Goal: Navigation & Orientation: Find specific page/section

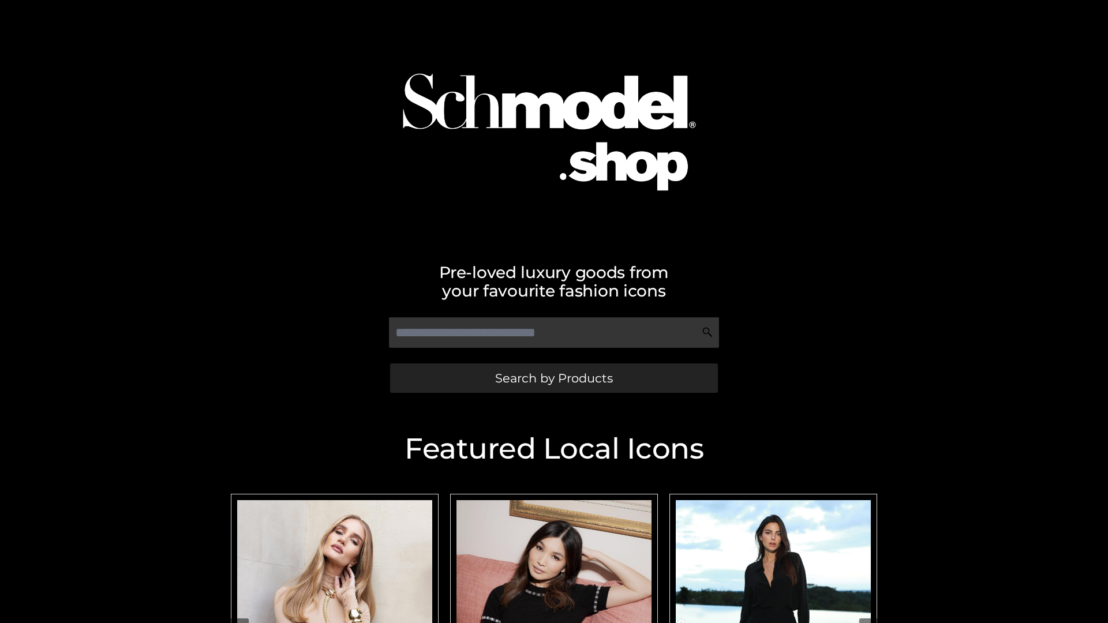
click at [553, 378] on span "Search by Products" at bounding box center [554, 378] width 118 height 12
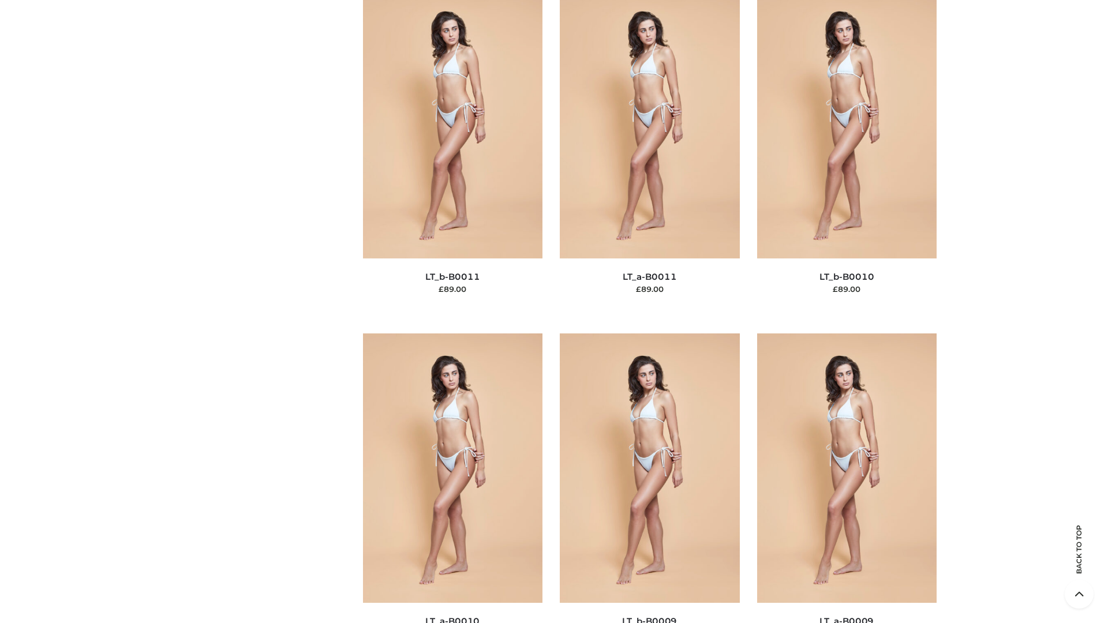
scroll to position [5183, 0]
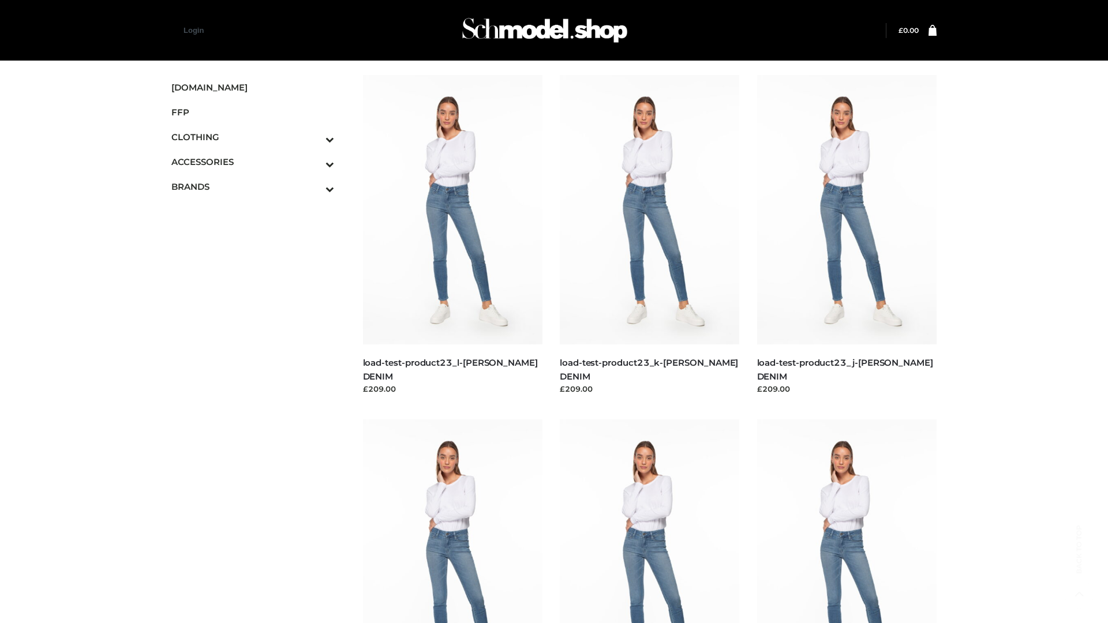
scroll to position [1012, 0]
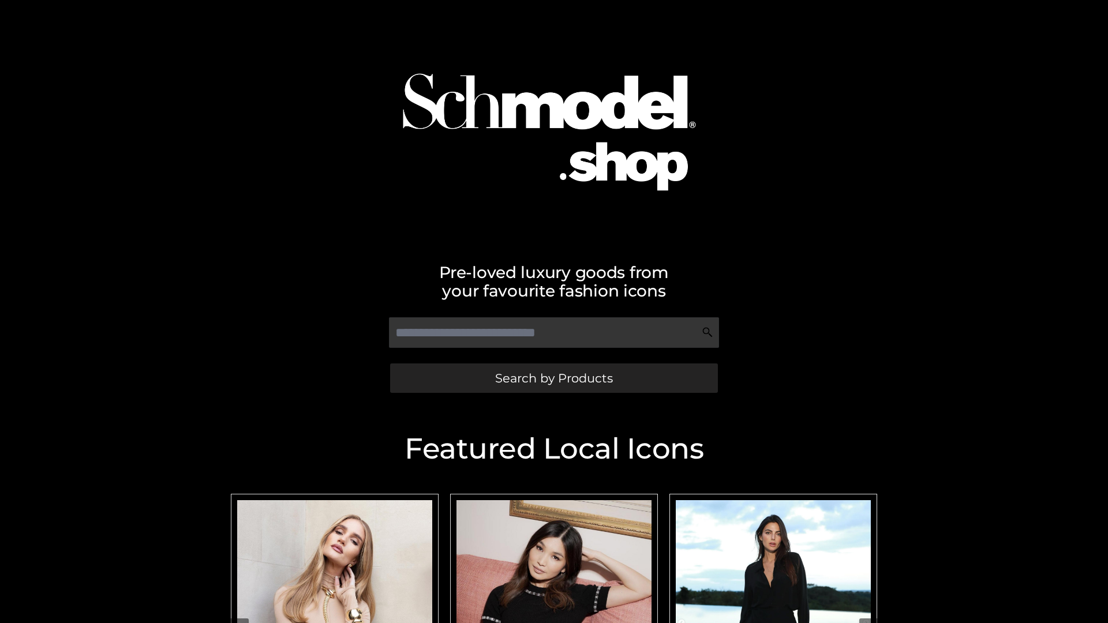
click at [553, 378] on span "Search by Products" at bounding box center [554, 378] width 118 height 12
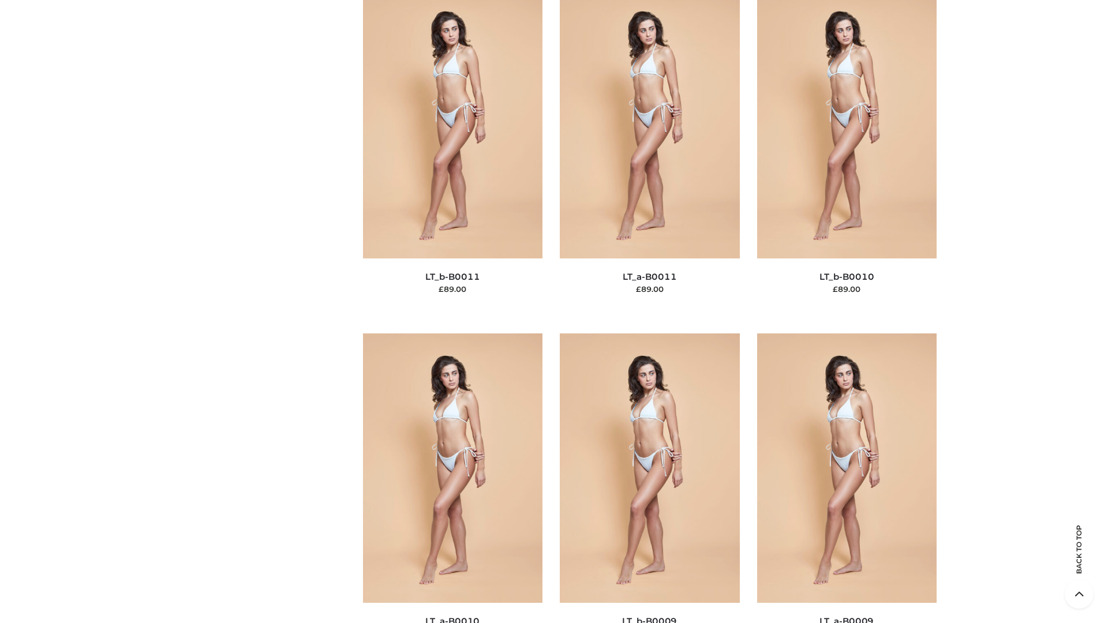
scroll to position [5183, 0]
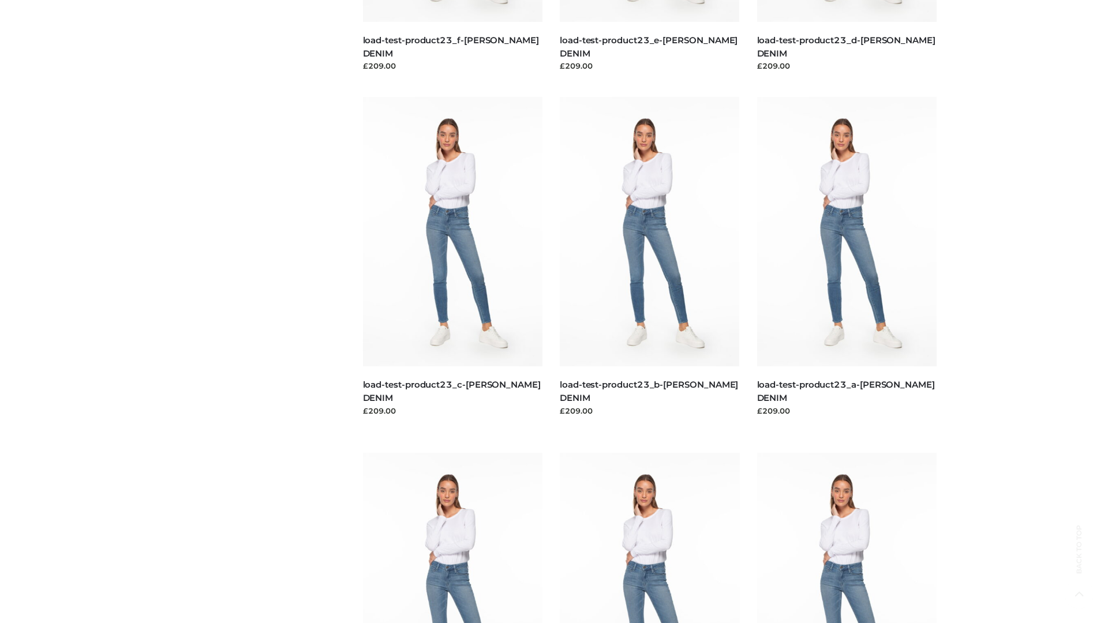
scroll to position [1012, 0]
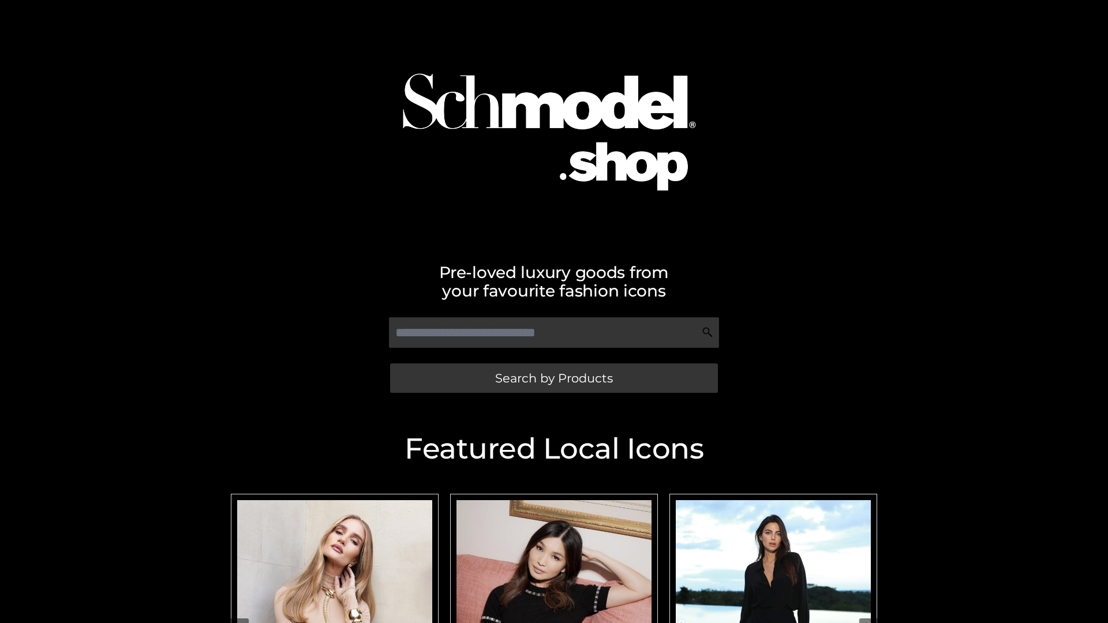
click at [553, 378] on span "Search by Products" at bounding box center [554, 378] width 118 height 12
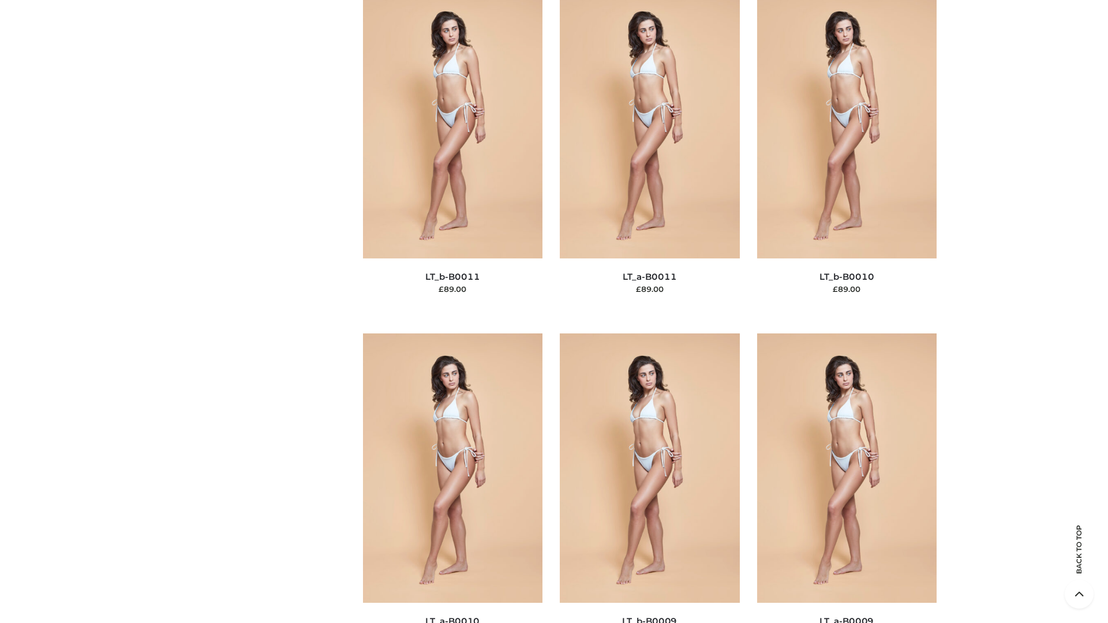
scroll to position [5183, 0]
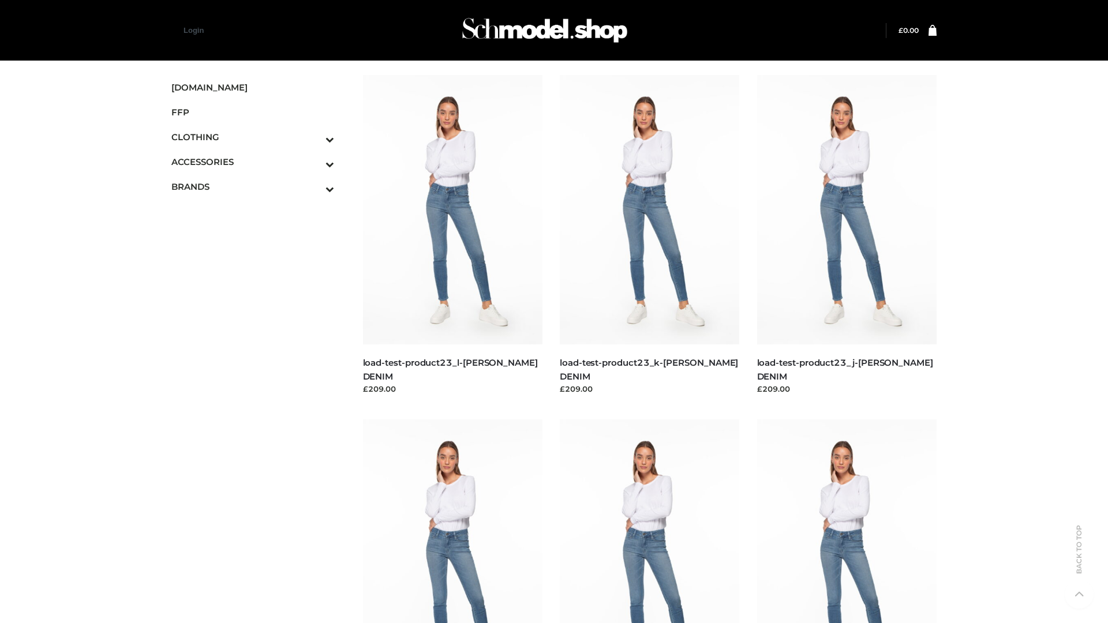
scroll to position [1012, 0]
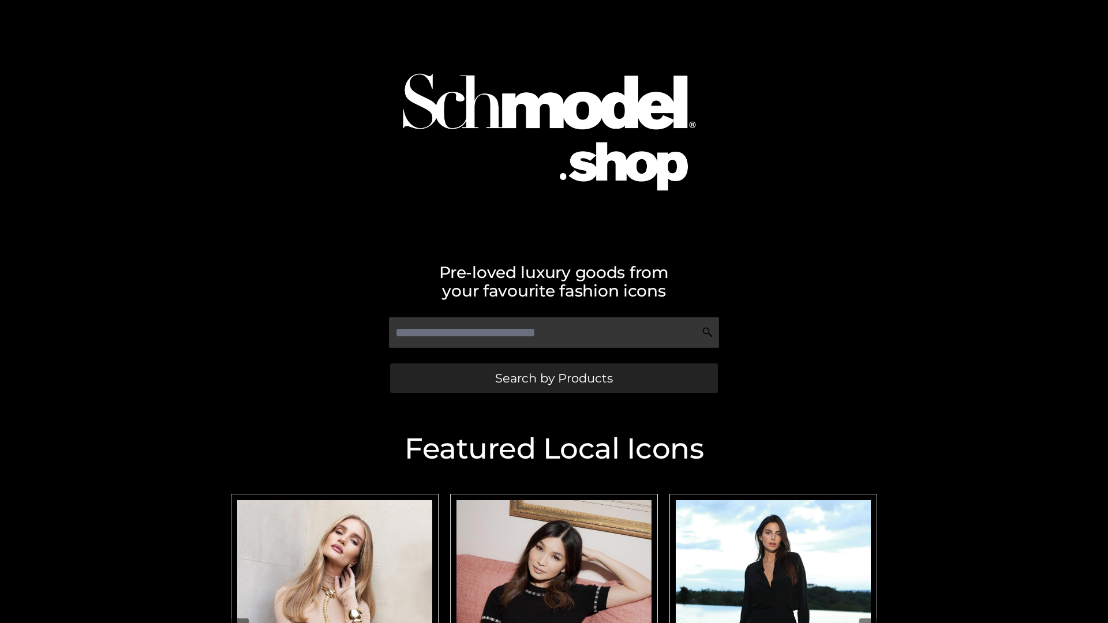
click at [553, 378] on span "Search by Products" at bounding box center [554, 378] width 118 height 12
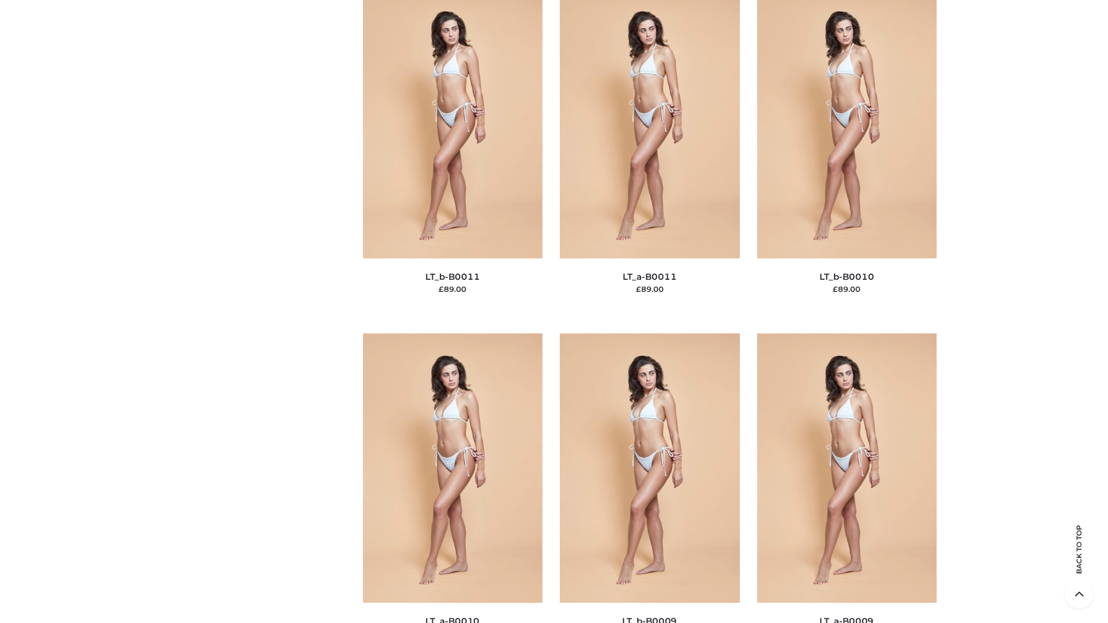
scroll to position [5183, 0]
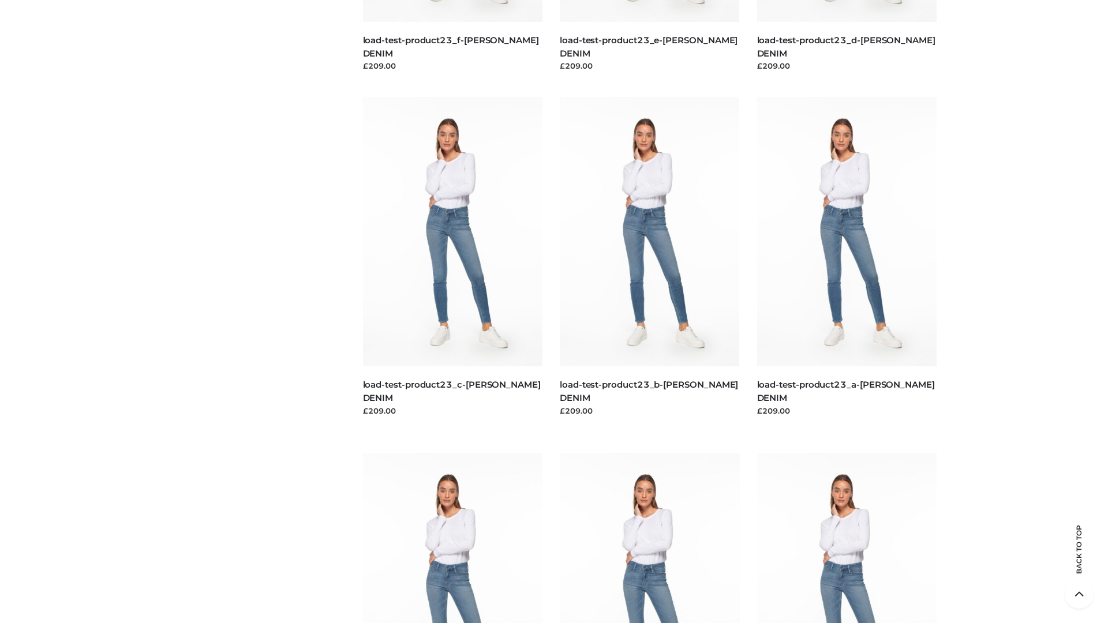
scroll to position [1012, 0]
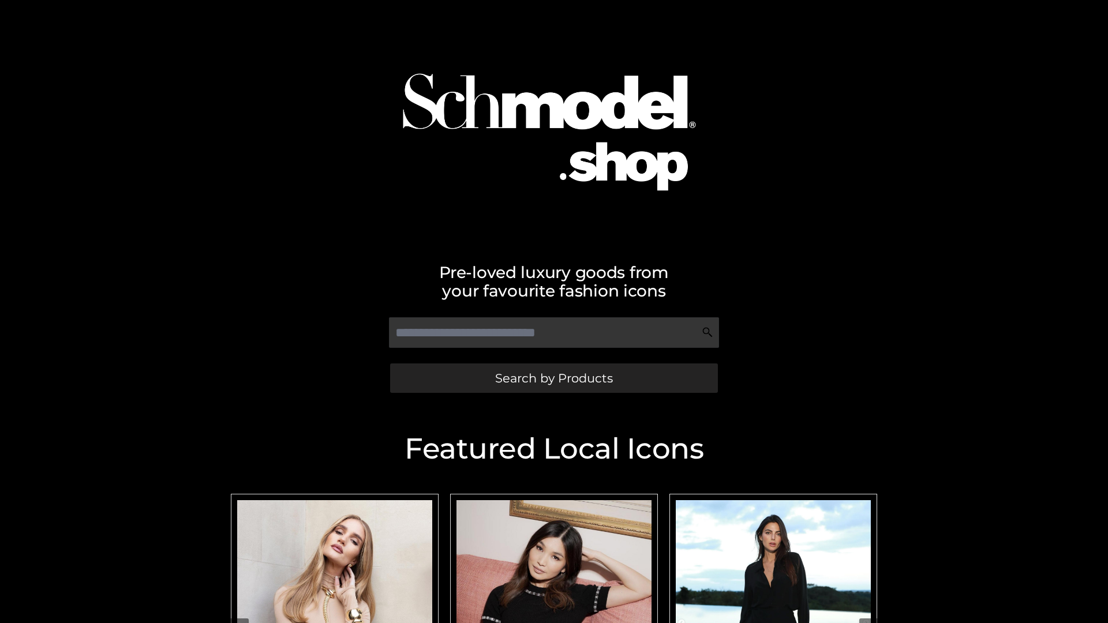
click at [553, 378] on span "Search by Products" at bounding box center [554, 378] width 118 height 12
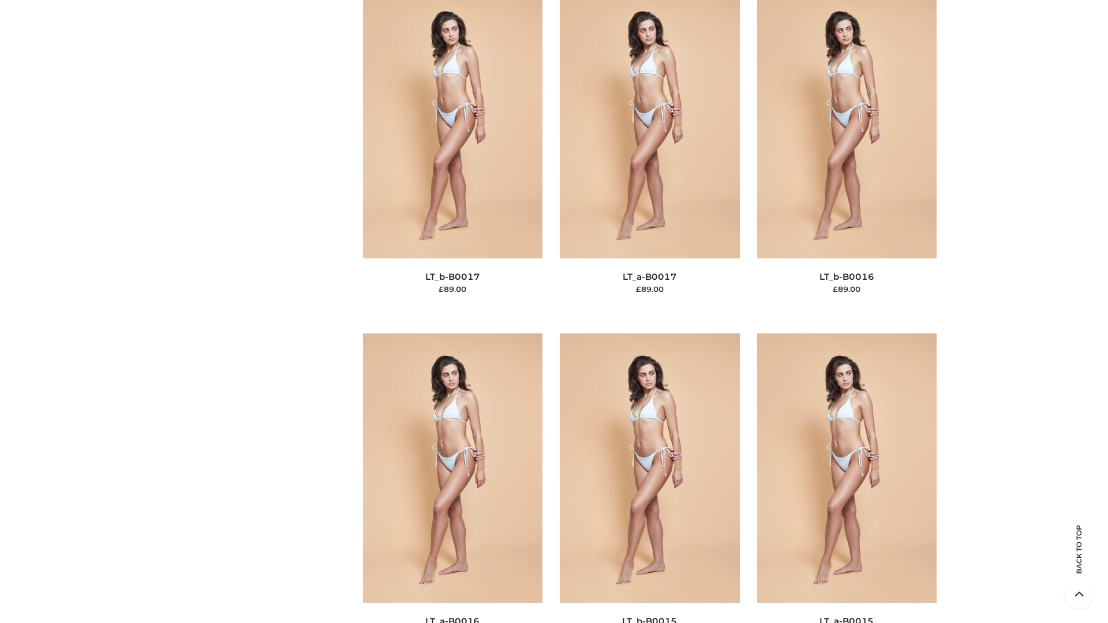
scroll to position [3793, 0]
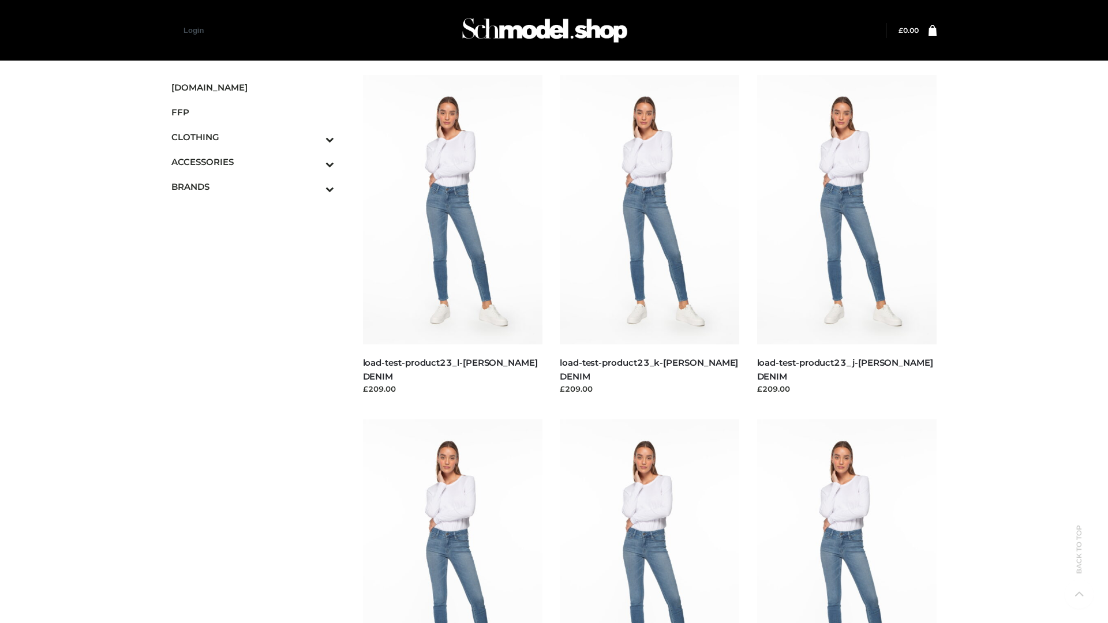
scroll to position [1012, 0]
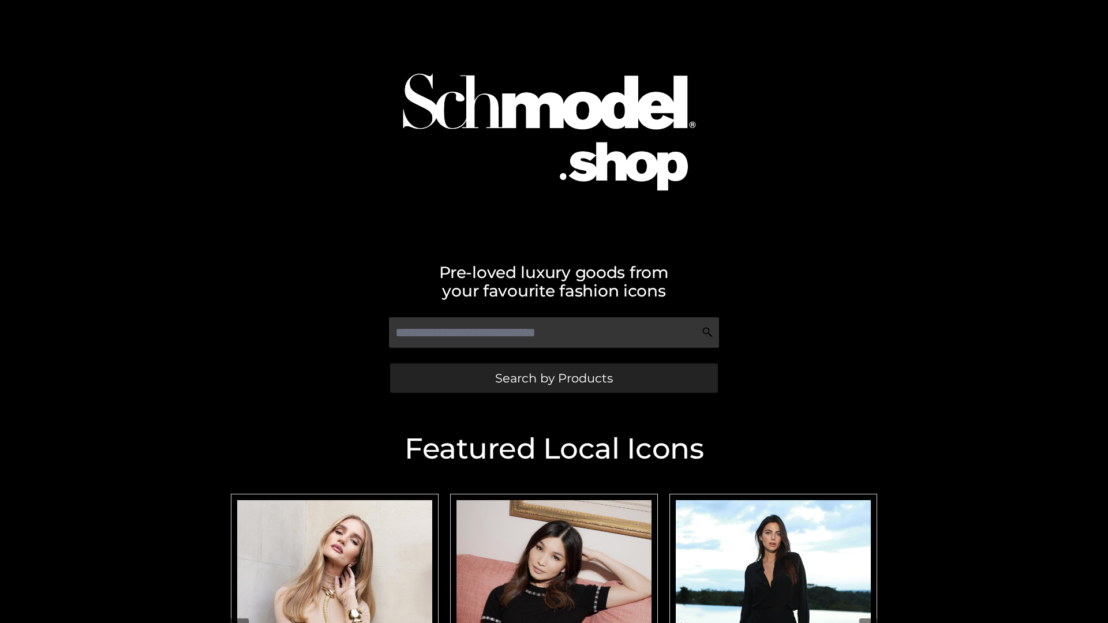
click at [553, 378] on span "Search by Products" at bounding box center [554, 378] width 118 height 12
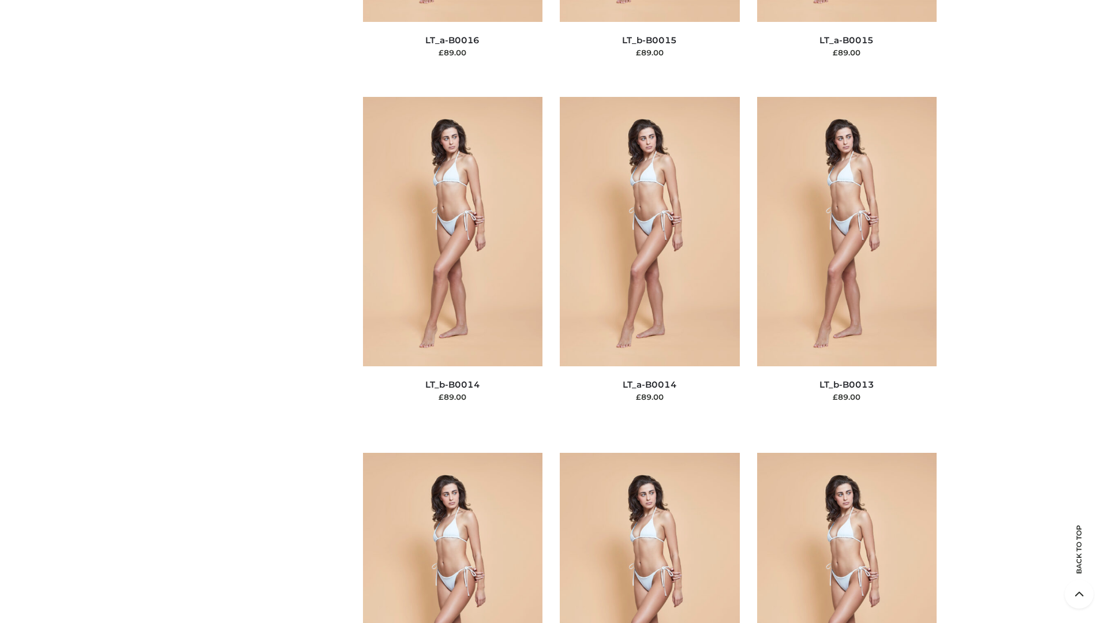
scroll to position [4104, 0]
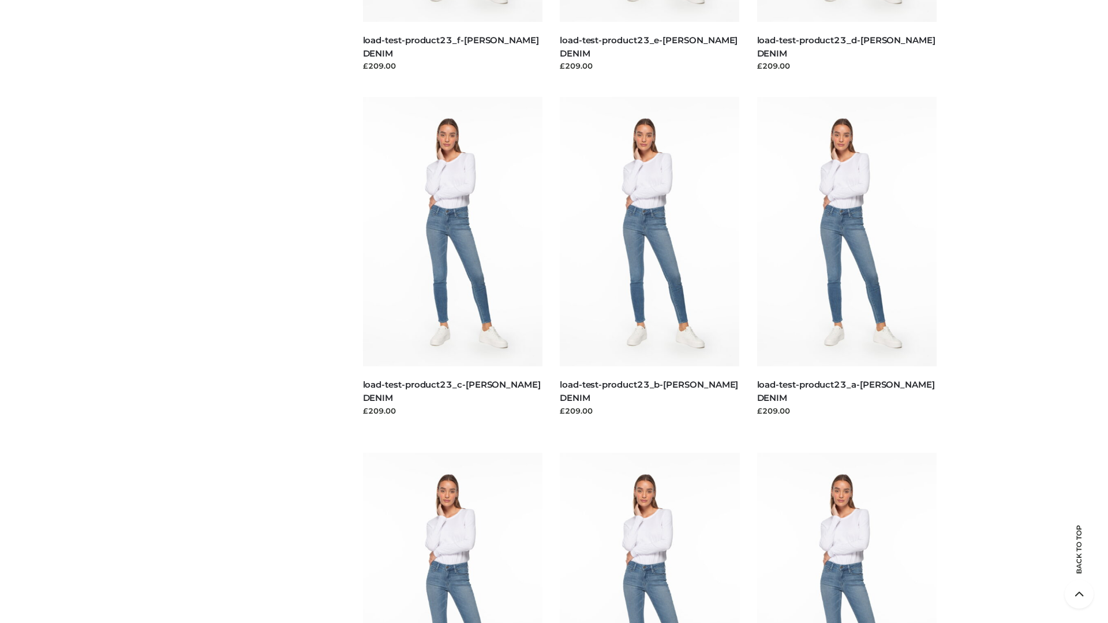
scroll to position [1012, 0]
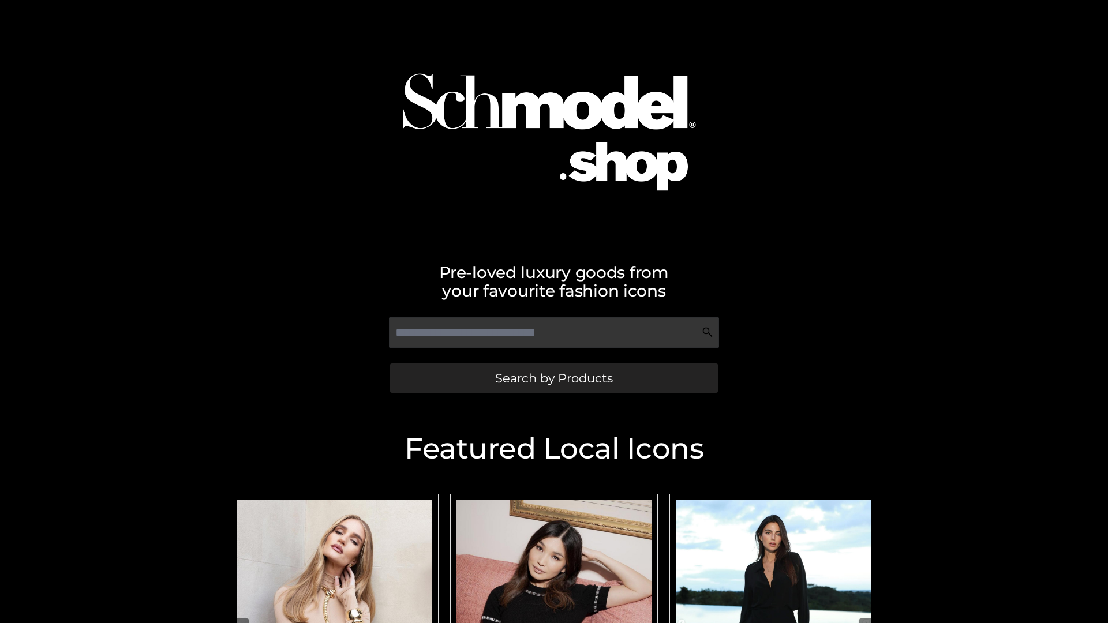
click at [553, 378] on span "Search by Products" at bounding box center [554, 378] width 118 height 12
